Goal: Navigation & Orientation: Find specific page/section

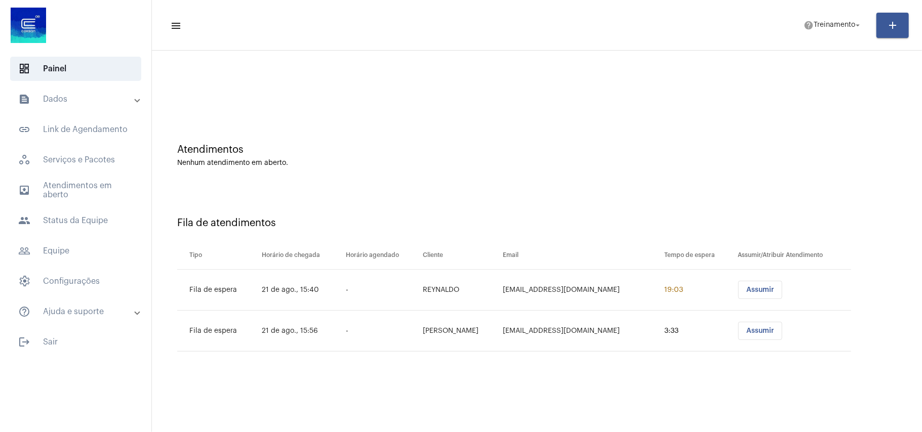
click at [460, 383] on mat-sidenav-content "menu help Treinamento arrow_drop_down add Atendimentos Nenhum atendimento em ab…" at bounding box center [537, 216] width 770 height 432
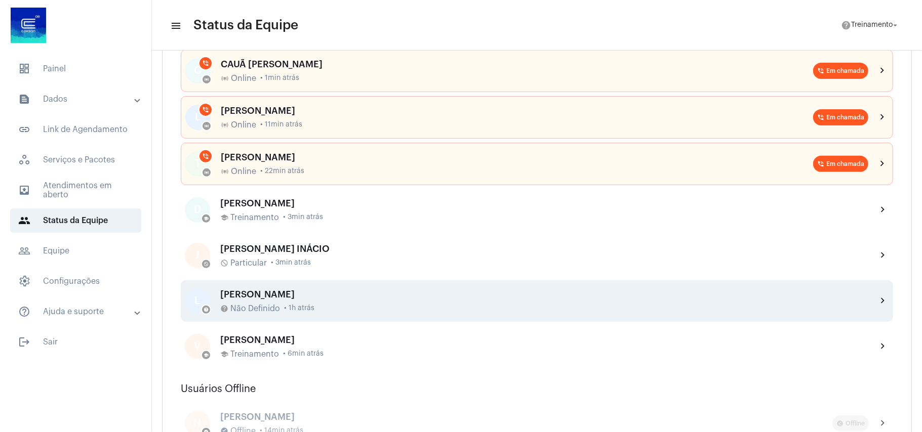
scroll to position [67, 0]
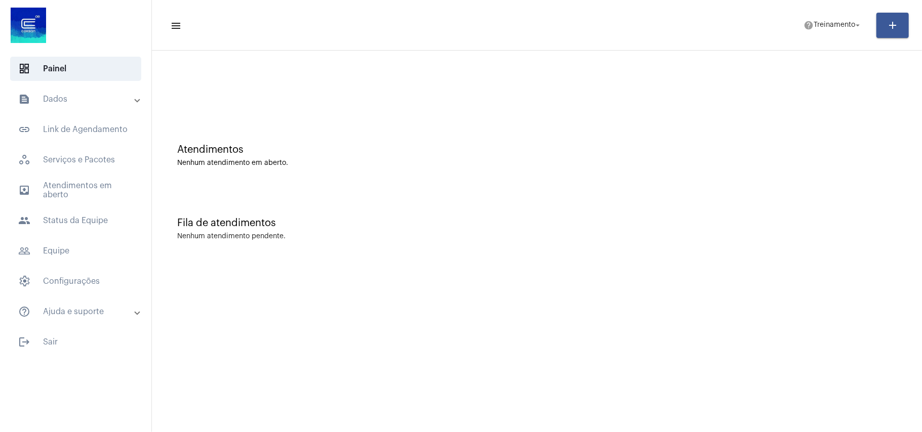
drag, startPoint x: 539, startPoint y: 171, endPoint x: 543, endPoint y: 164, distance: 7.2
click at [539, 170] on div "Atendimentos Nenhum atendimento em aberto." at bounding box center [537, 150] width 760 height 73
